Goal: Task Accomplishment & Management: Use online tool/utility

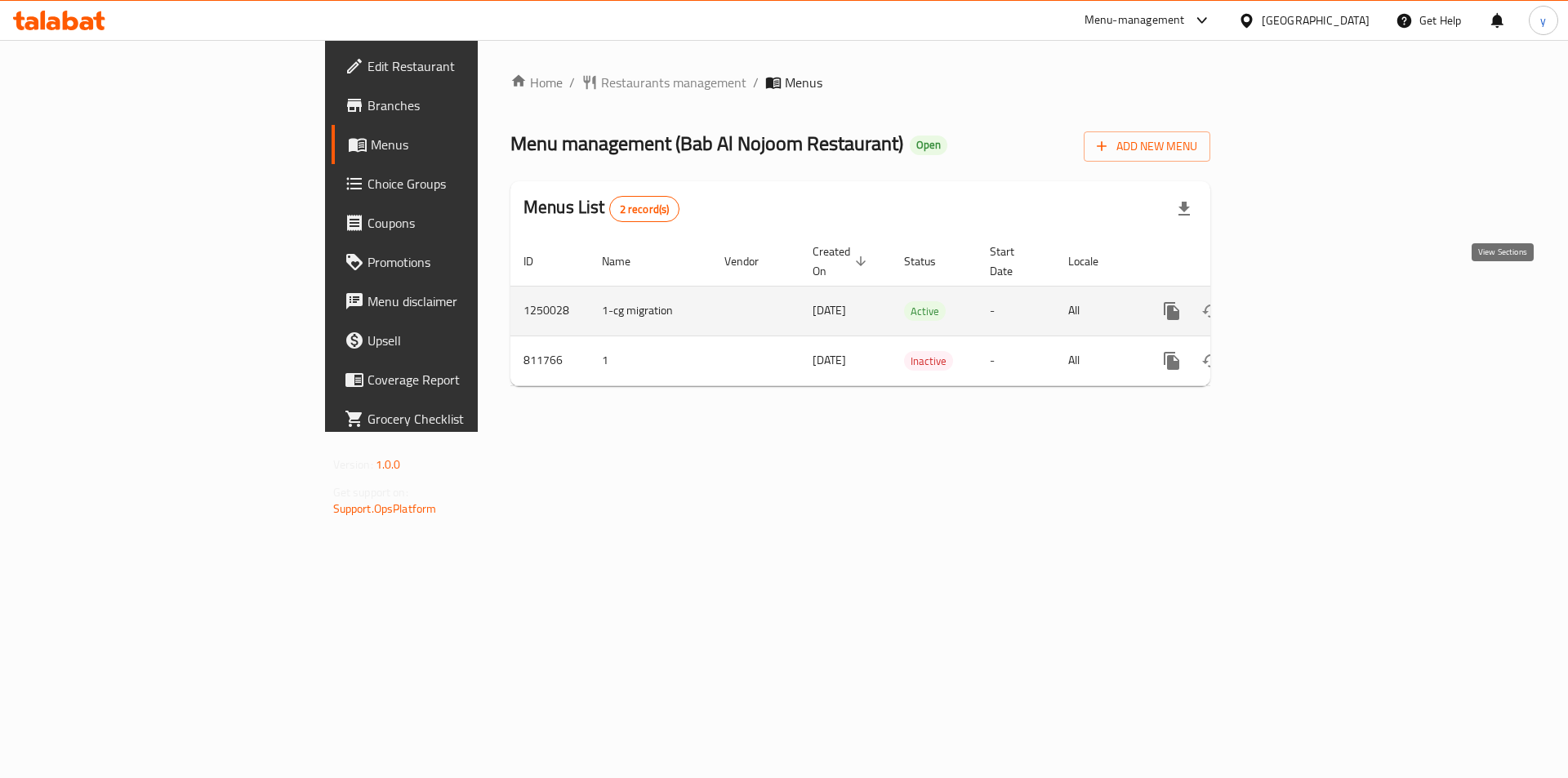
click at [1299, 301] on icon "enhanced table" at bounding box center [1289, 310] width 20 height 20
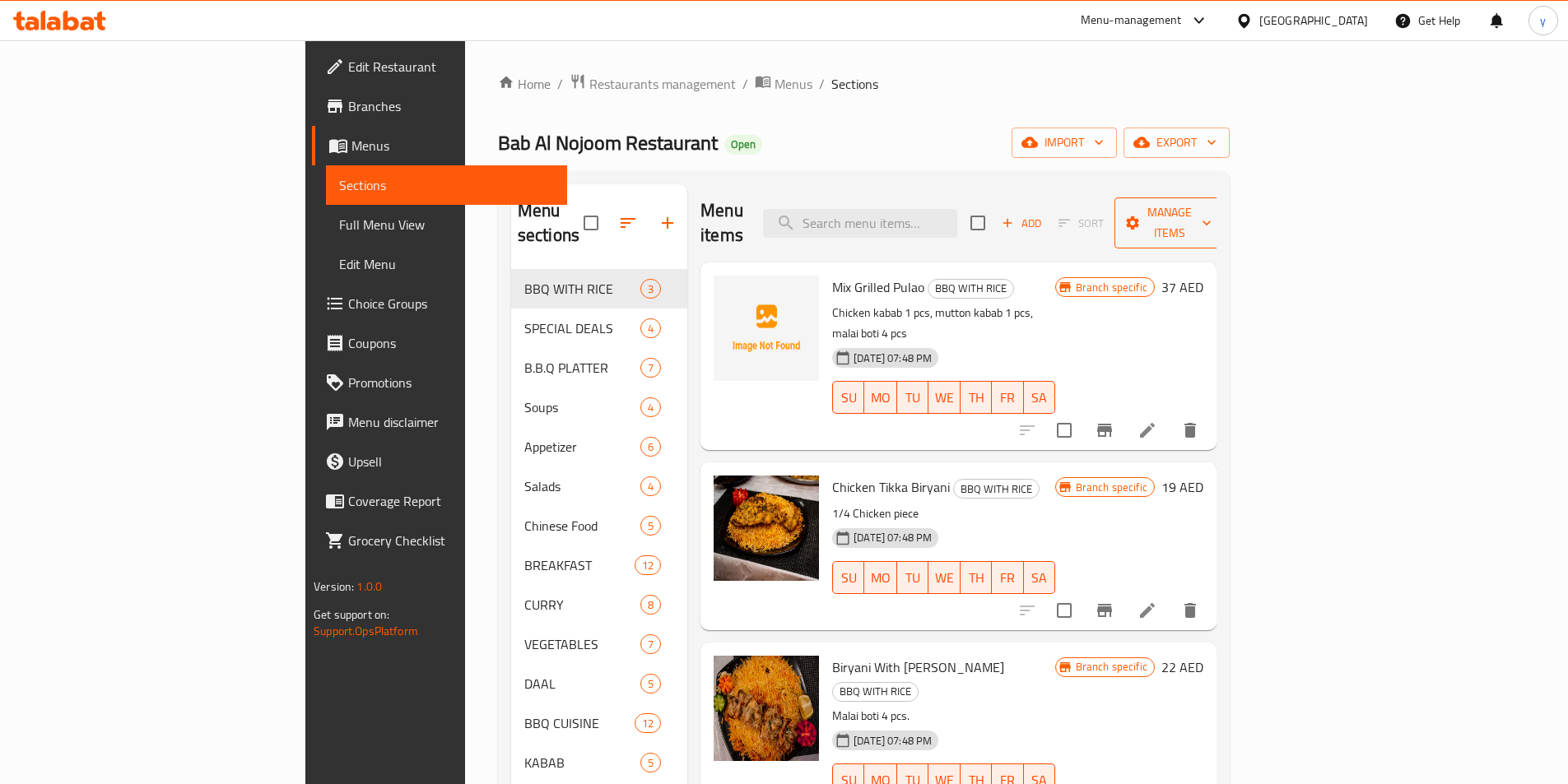
click at [1212, 216] on span "Manage items" at bounding box center [1170, 223] width 84 height 41
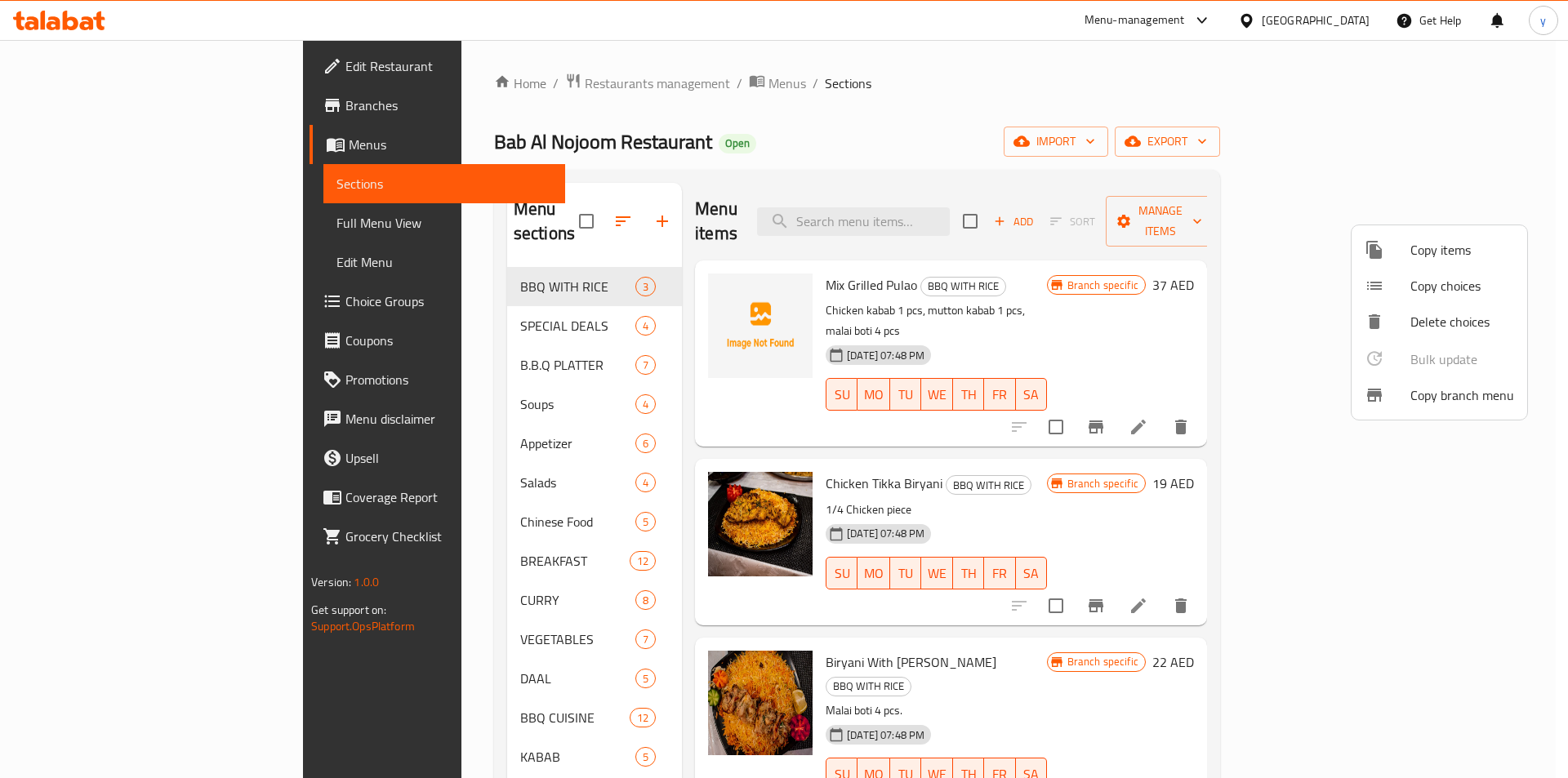
click at [1430, 405] on span "Copy branch menu" at bounding box center [1463, 394] width 104 height 20
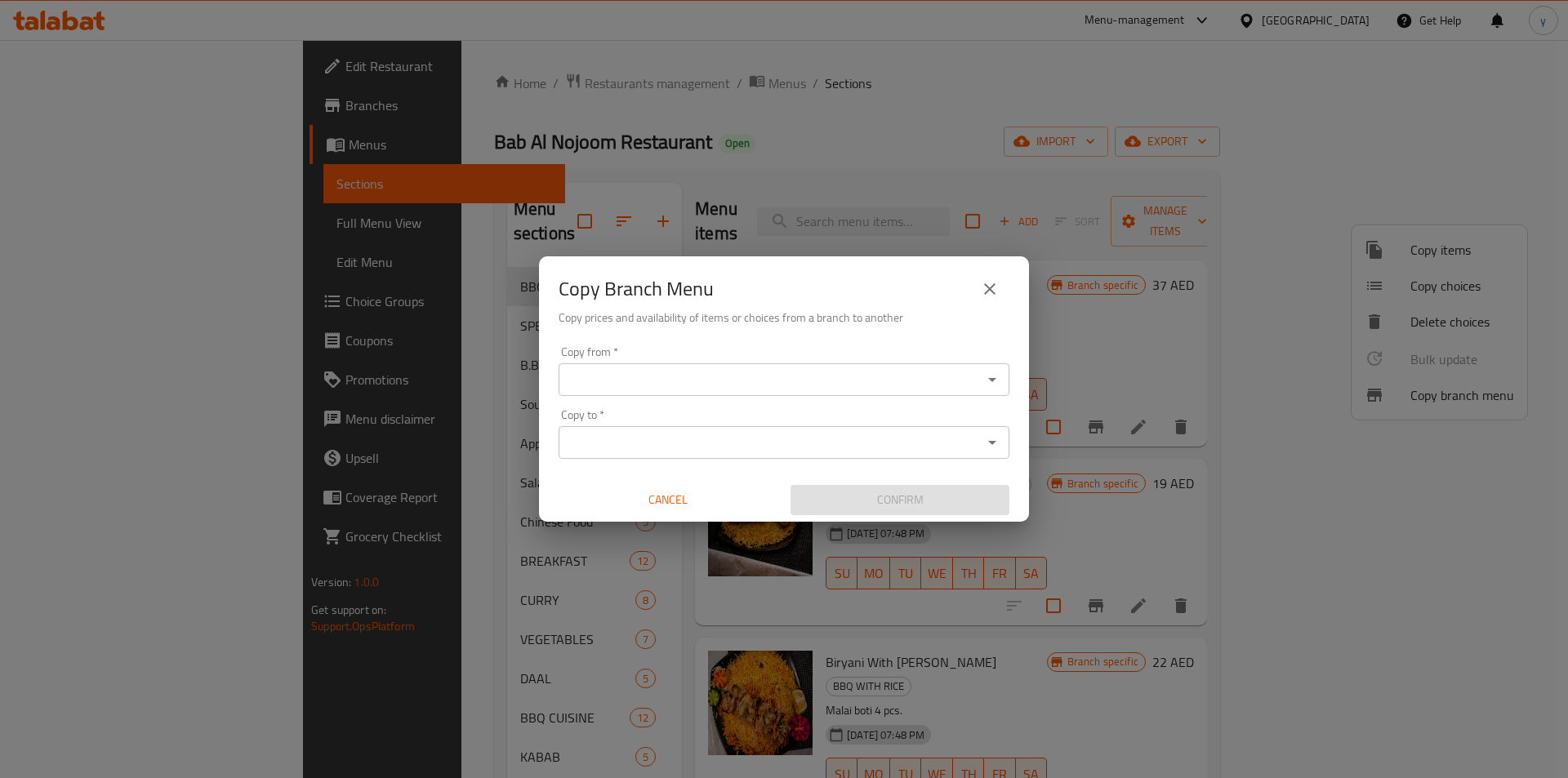
click at [905, 388] on input "Copy from   *" at bounding box center [770, 379] width 414 height 23
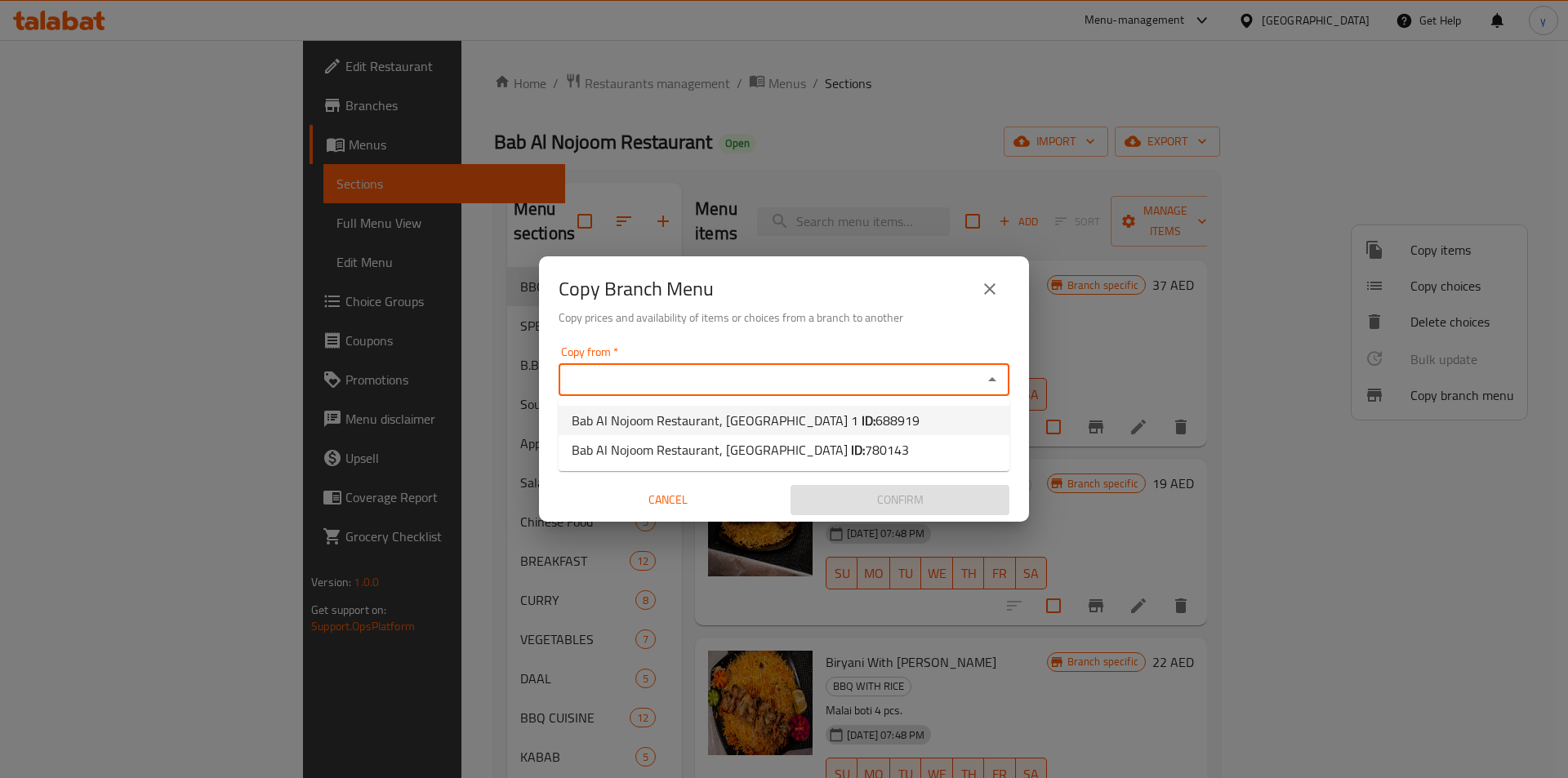
click at [861, 416] on b "ID:" at bounding box center [868, 420] width 14 height 24
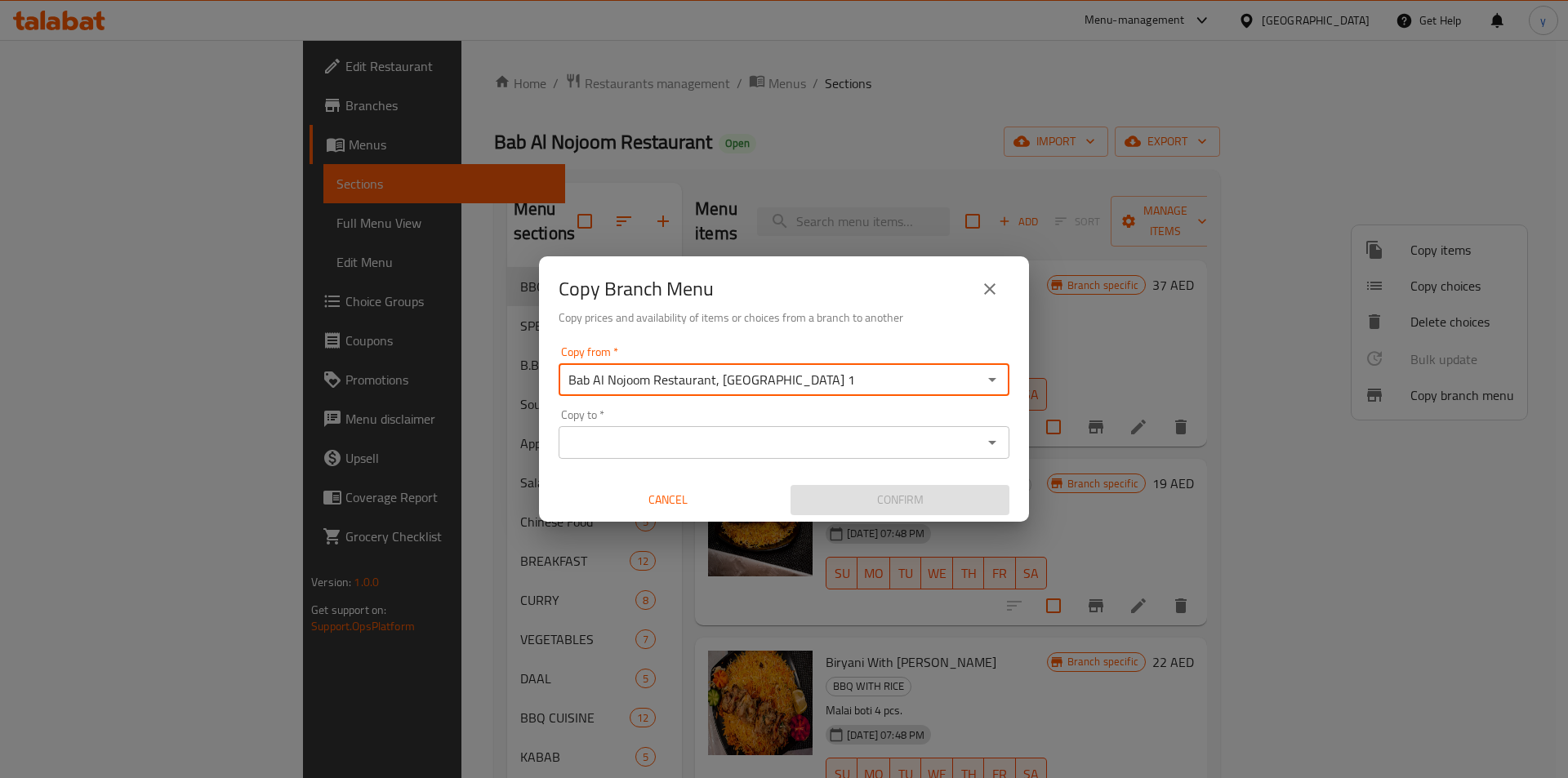
type input "Bab Al Nojoom Restaurant, [GEOGRAPHIC_DATA] 1"
click at [862, 437] on input "Copy to   *" at bounding box center [770, 442] width 414 height 23
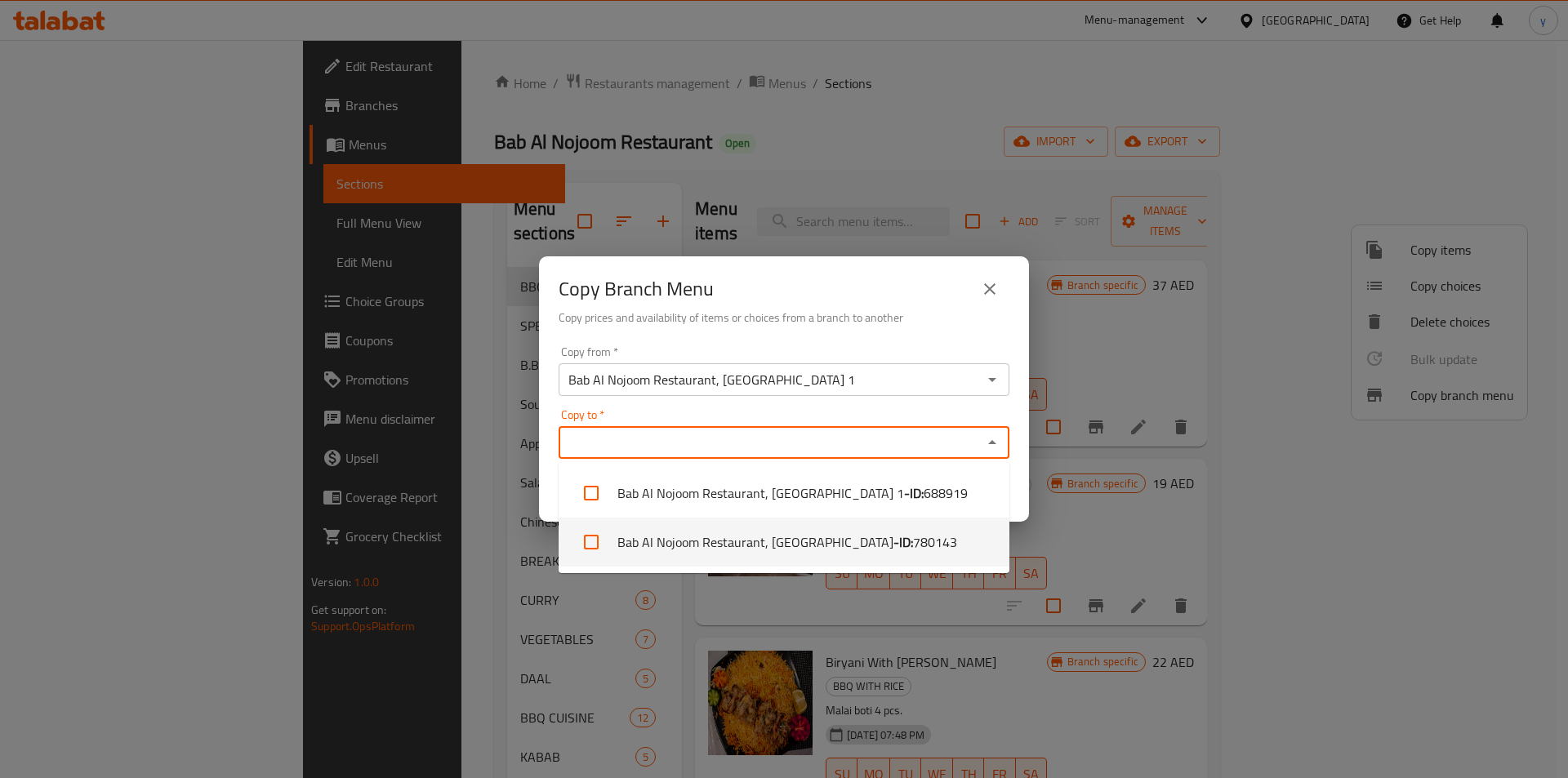
click at [795, 539] on li "Bab Al Nojoom Restaurant, [GEOGRAPHIC_DATA] - ID: 780143" at bounding box center [784, 542] width 451 height 49
checkbox input "true"
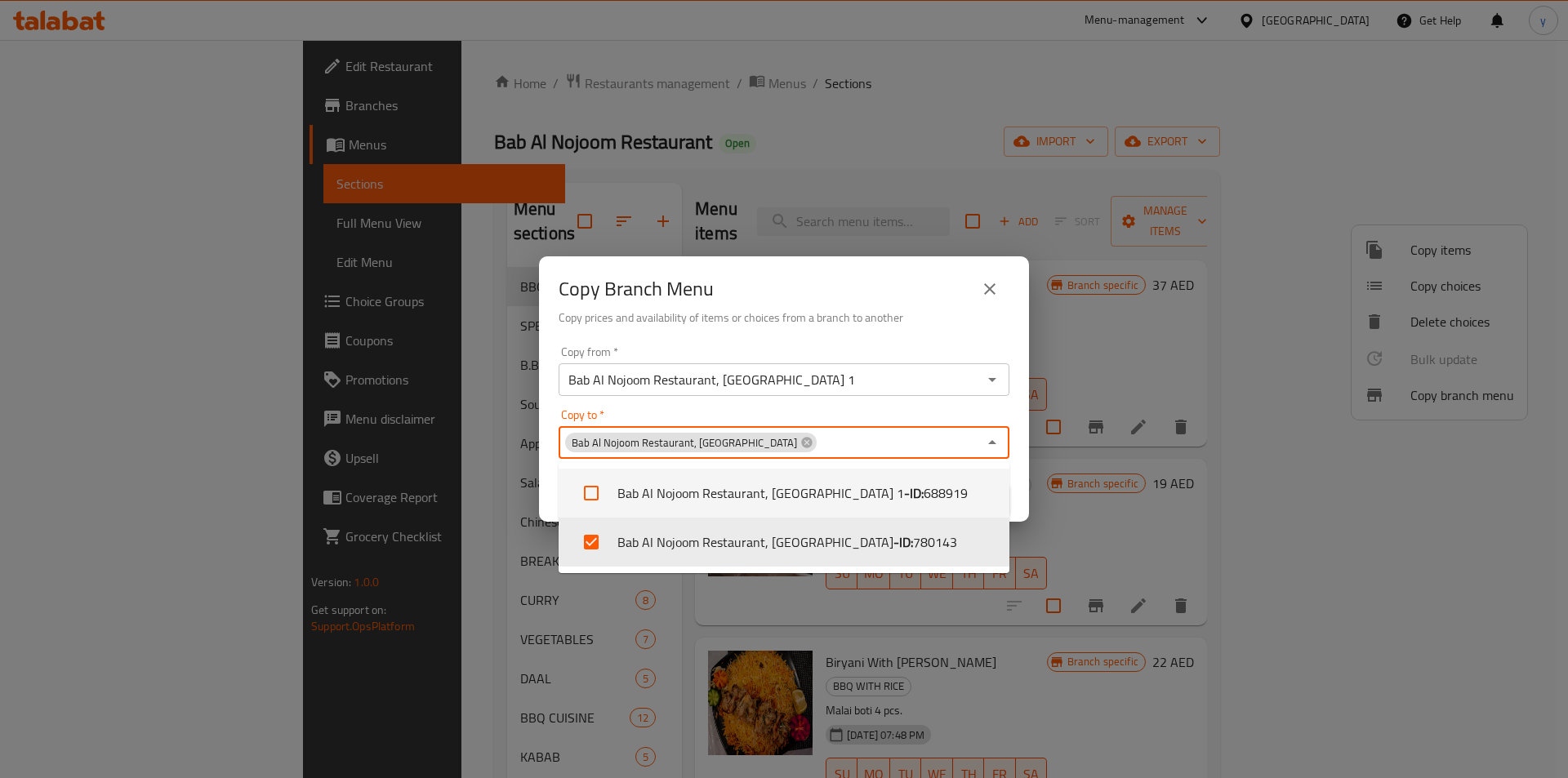
click at [995, 445] on icon "Close" at bounding box center [991, 442] width 20 height 20
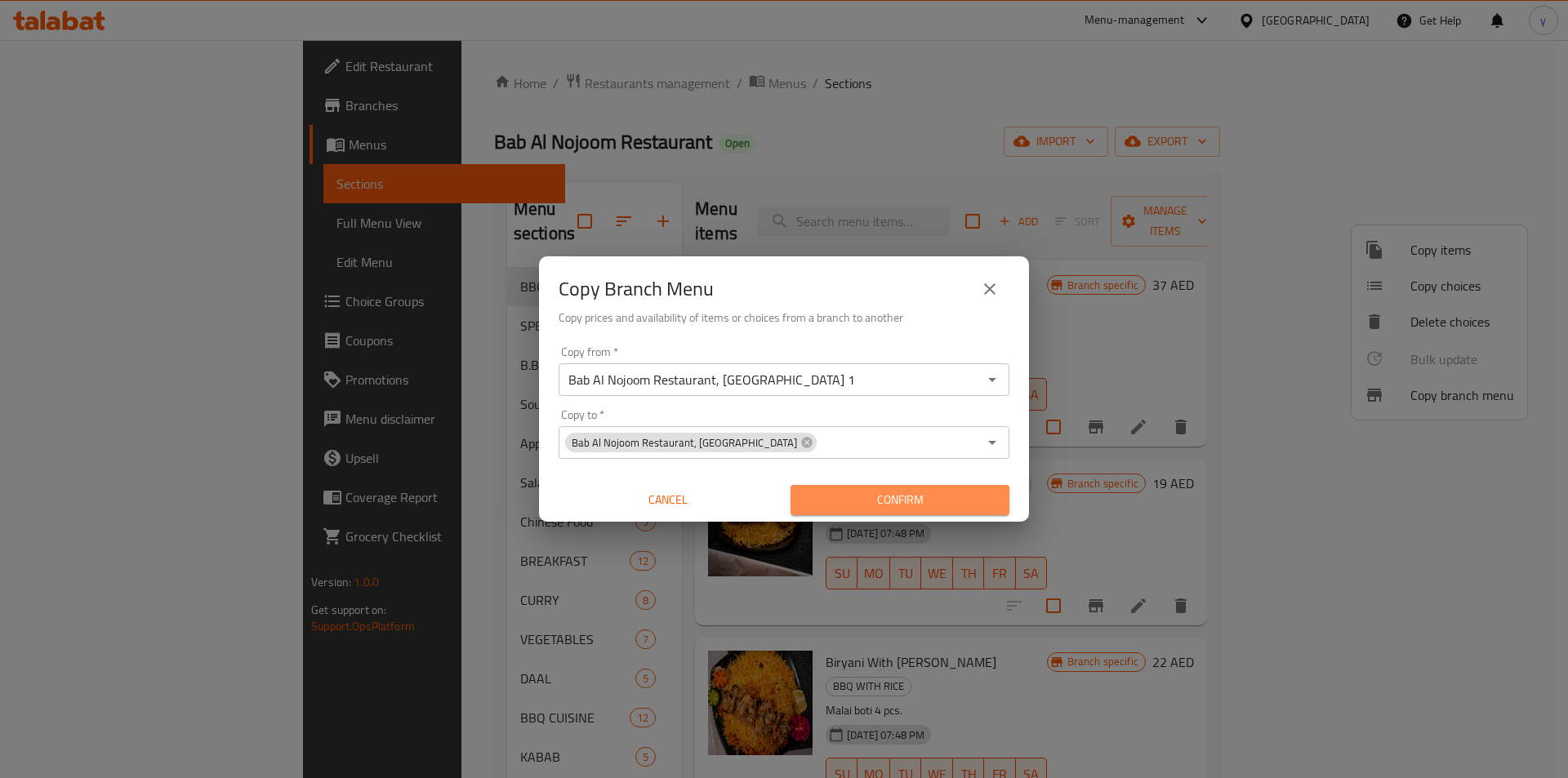
click at [931, 500] on span "Confirm" at bounding box center [899, 500] width 193 height 20
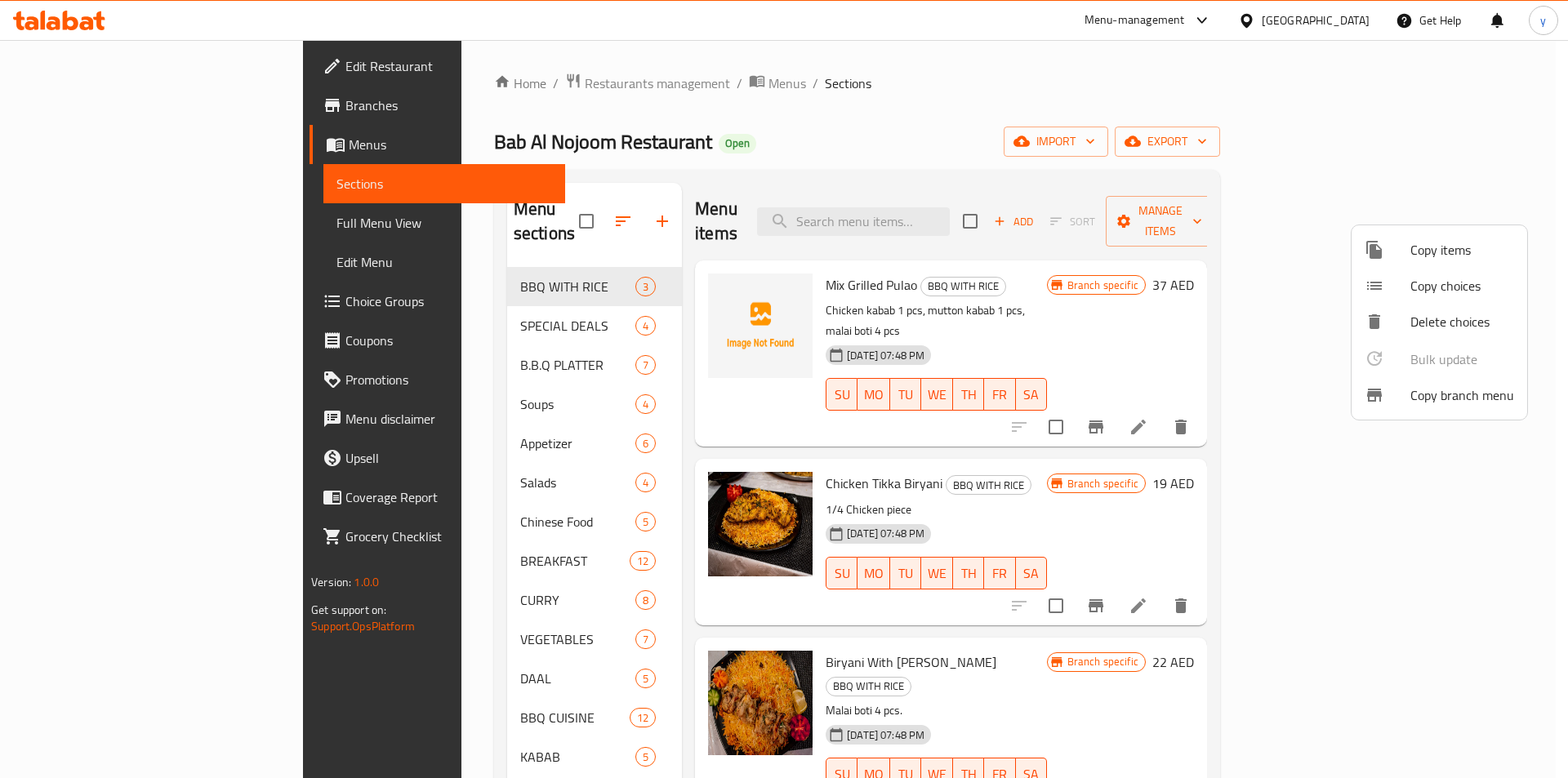
click at [1156, 255] on div at bounding box center [784, 389] width 1568 height 778
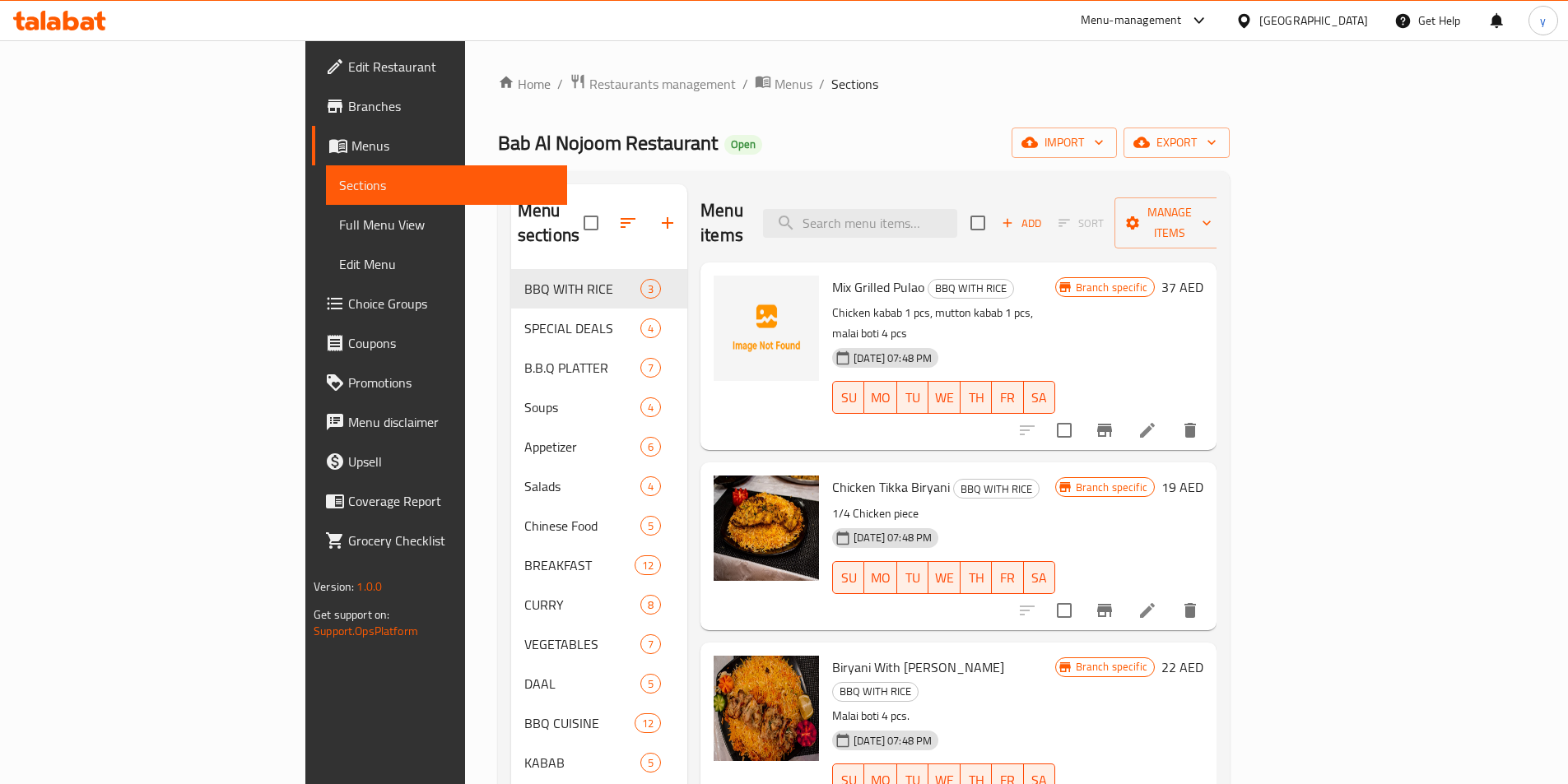
click at [351, 138] on span "Menus" at bounding box center [453, 145] width 202 height 20
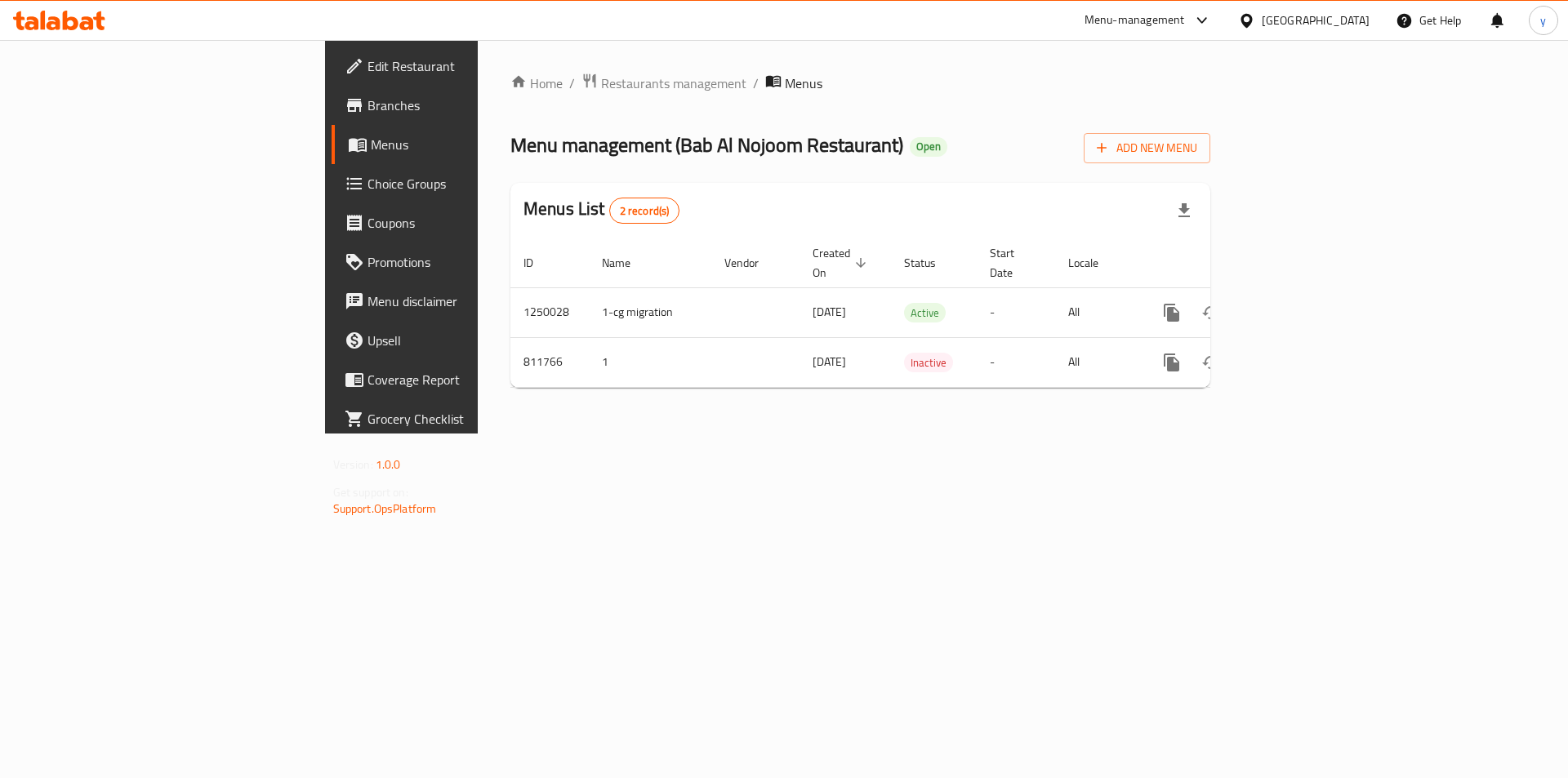
click at [371, 146] on span "Menus" at bounding box center [472, 144] width 204 height 20
click at [367, 112] on span "Branches" at bounding box center [471, 105] width 206 height 20
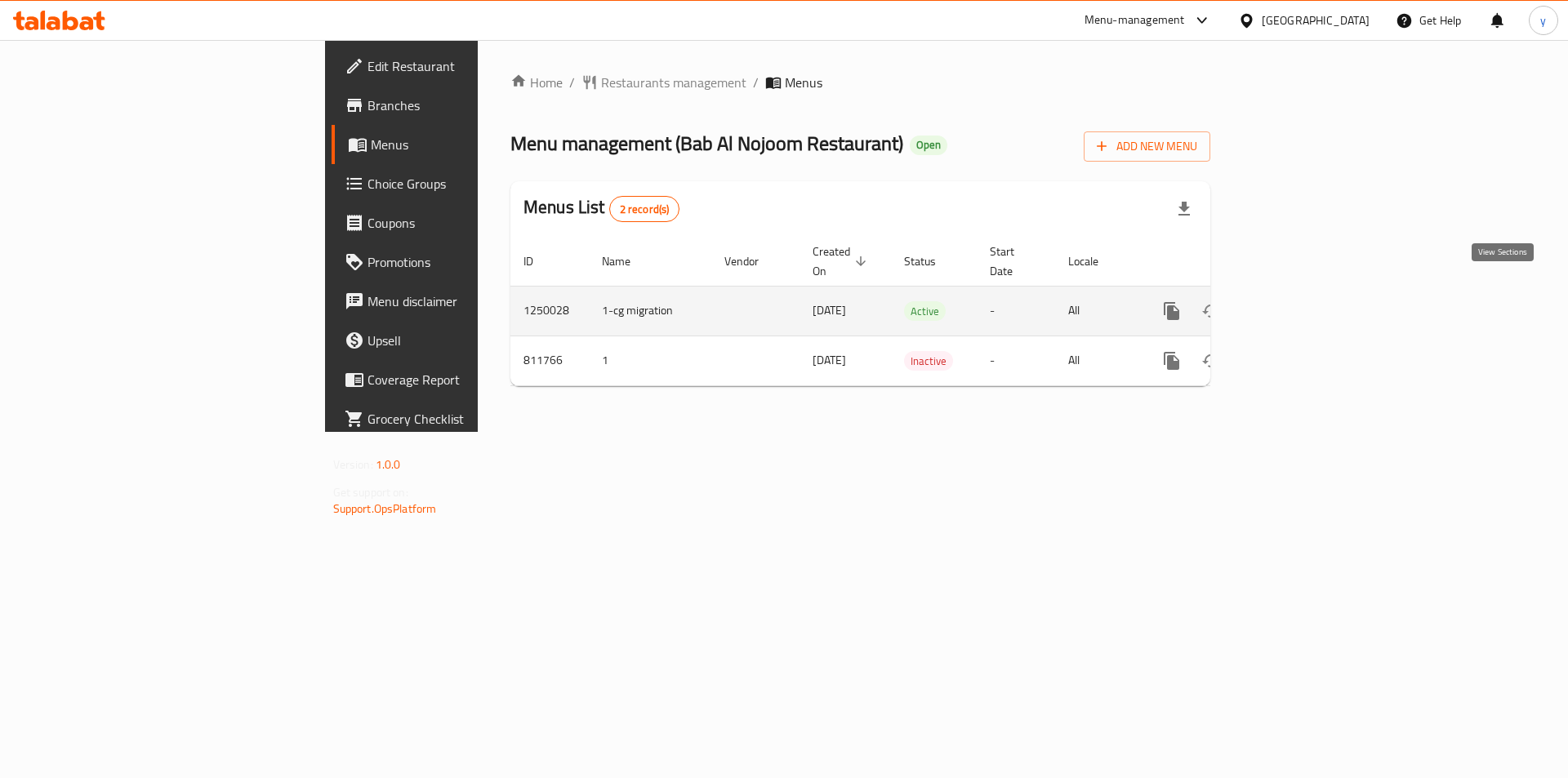
click at [1299, 301] on icon "enhanced table" at bounding box center [1289, 310] width 20 height 20
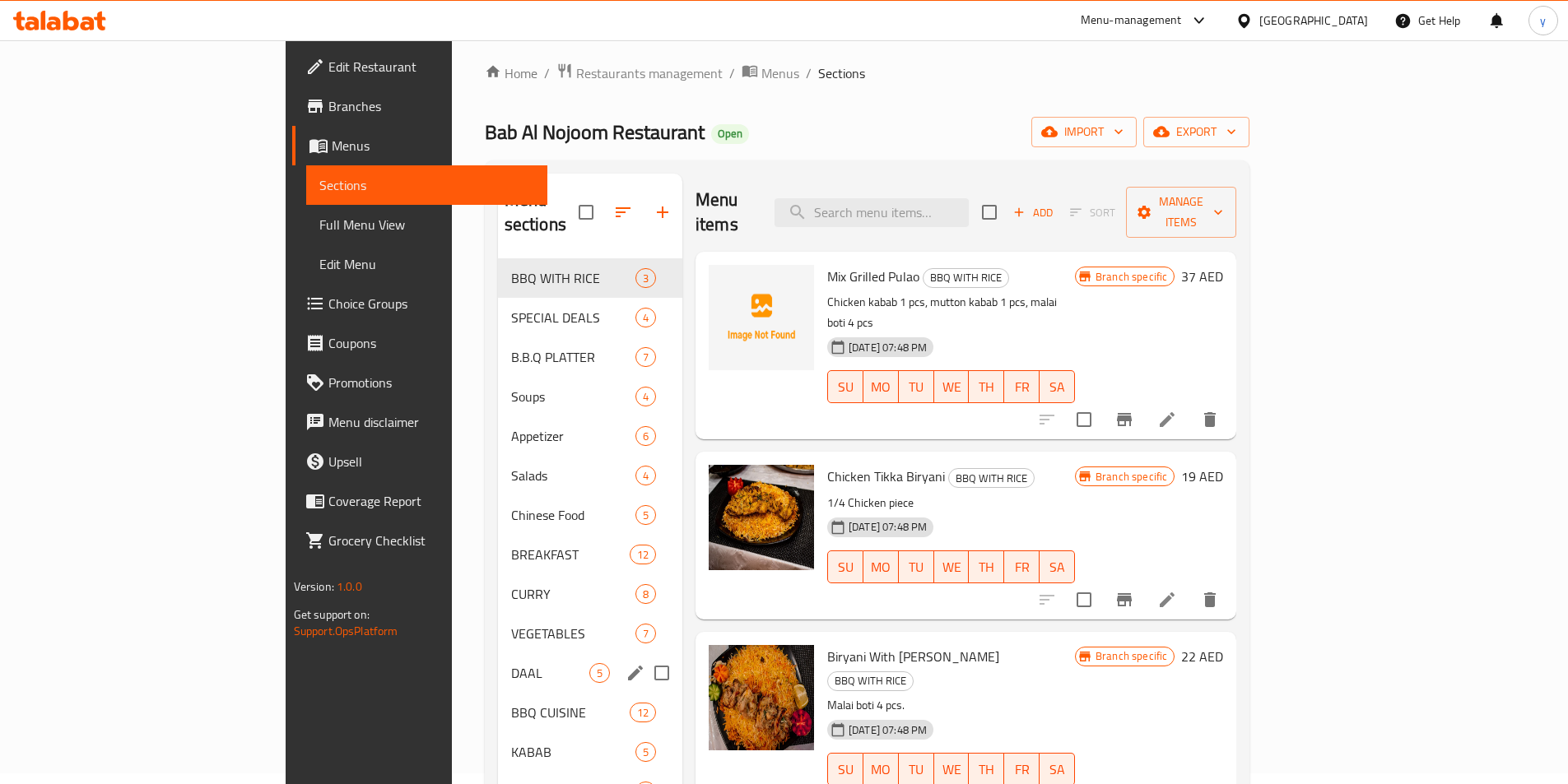
scroll to position [10, 0]
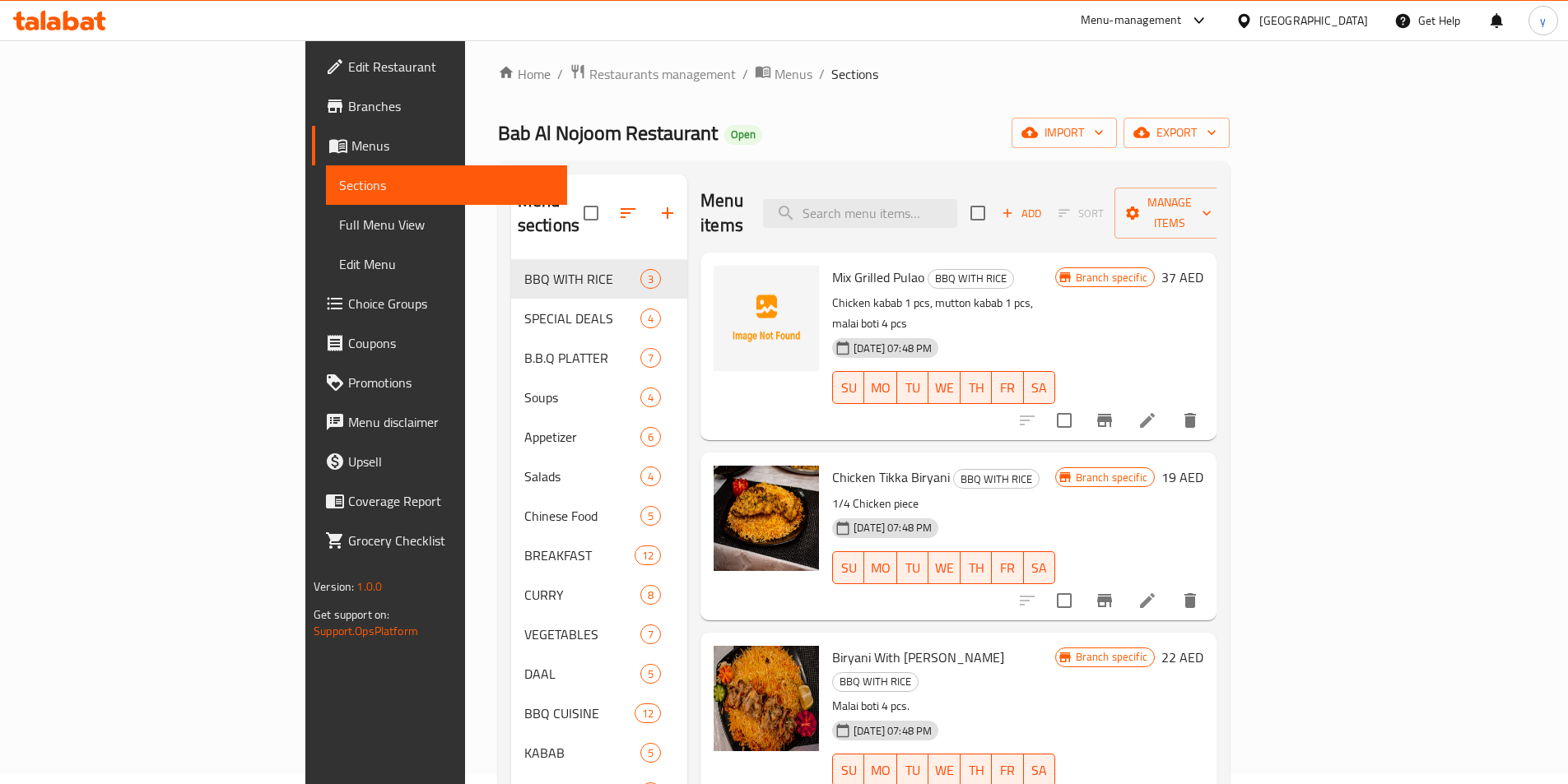
click at [348, 111] on span "Branches" at bounding box center [451, 106] width 206 height 20
